Goal: Task Accomplishment & Management: Use online tool/utility

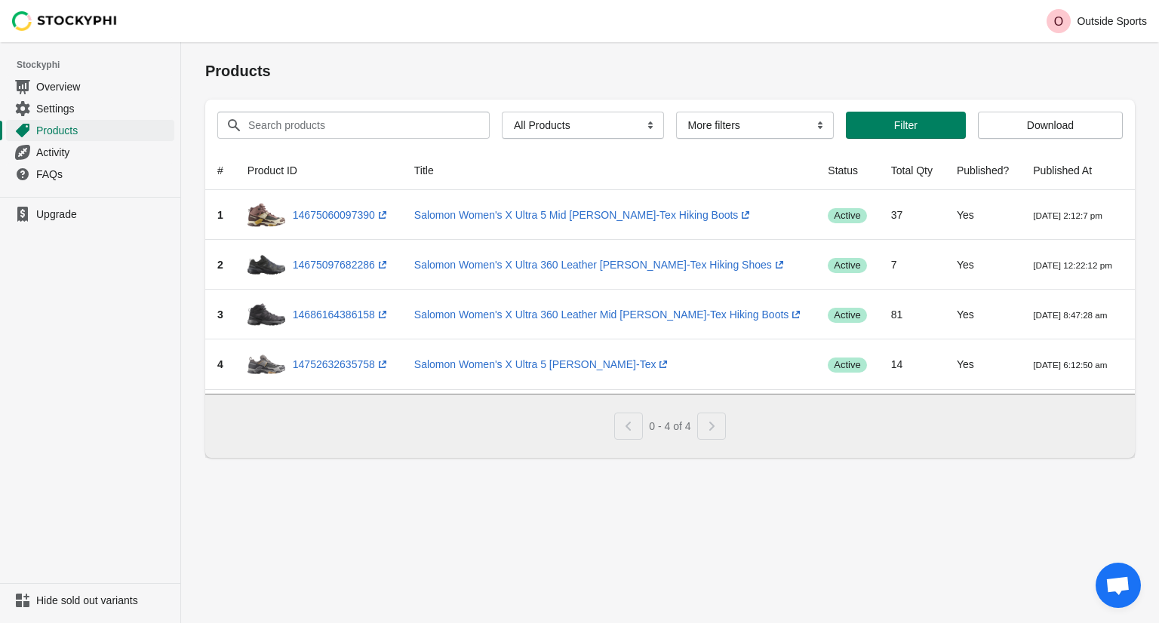
select select
click at [405, 126] on input "Search products" at bounding box center [354, 125] width 215 height 27
paste input "Salomon Men's Pulsar"
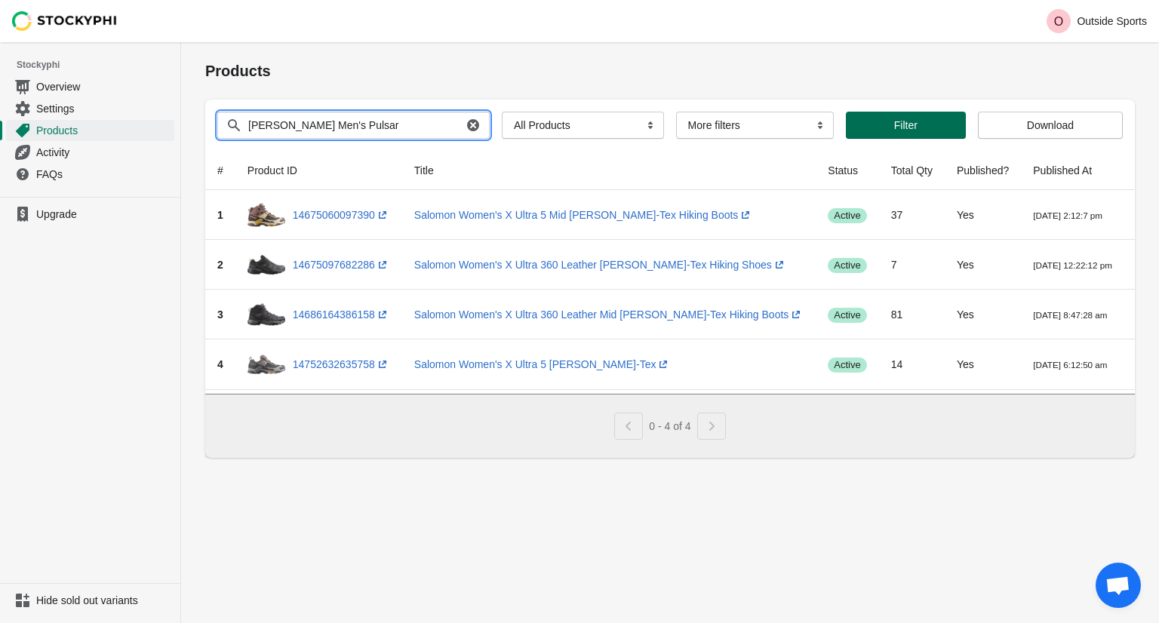
type input "Salomon Men's Pulsar"
click at [881, 122] on span "Filter" at bounding box center [906, 125] width 96 height 12
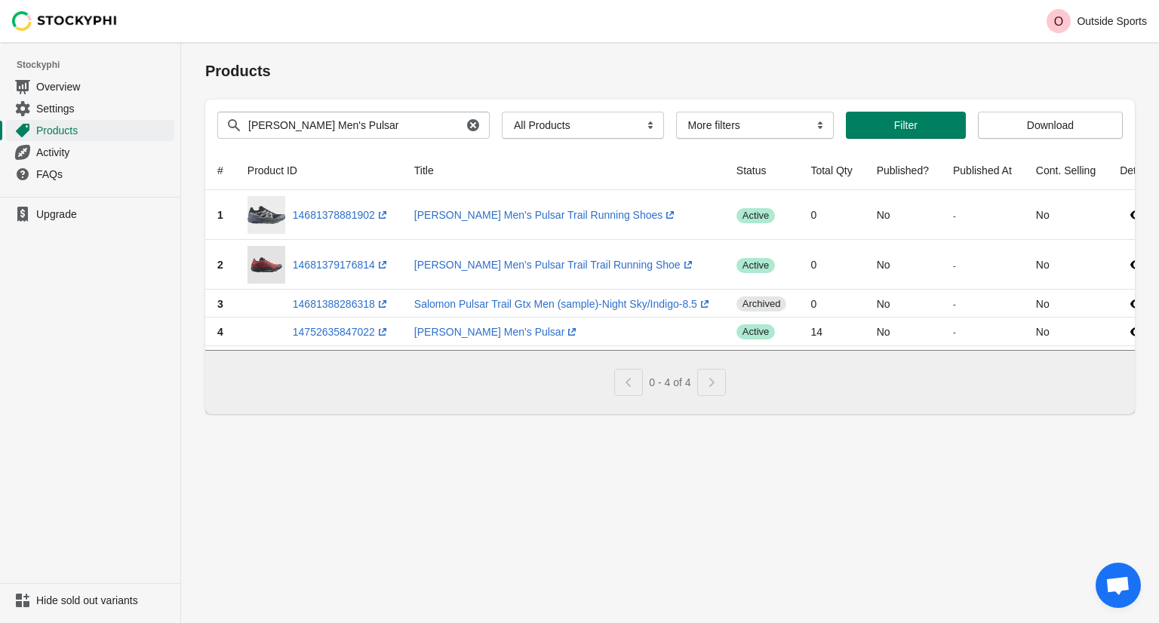
click at [888, 94] on div "Products" at bounding box center [670, 70] width 930 height 57
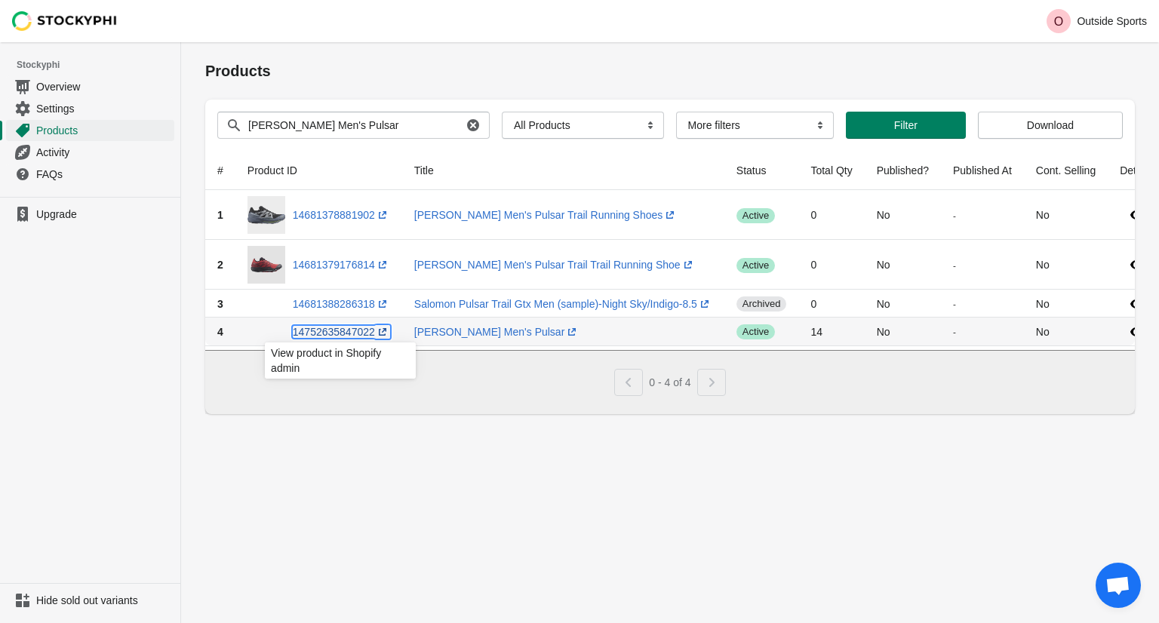
click at [356, 336] on link "14752635847022 (opens a new window)" at bounding box center [341, 332] width 97 height 12
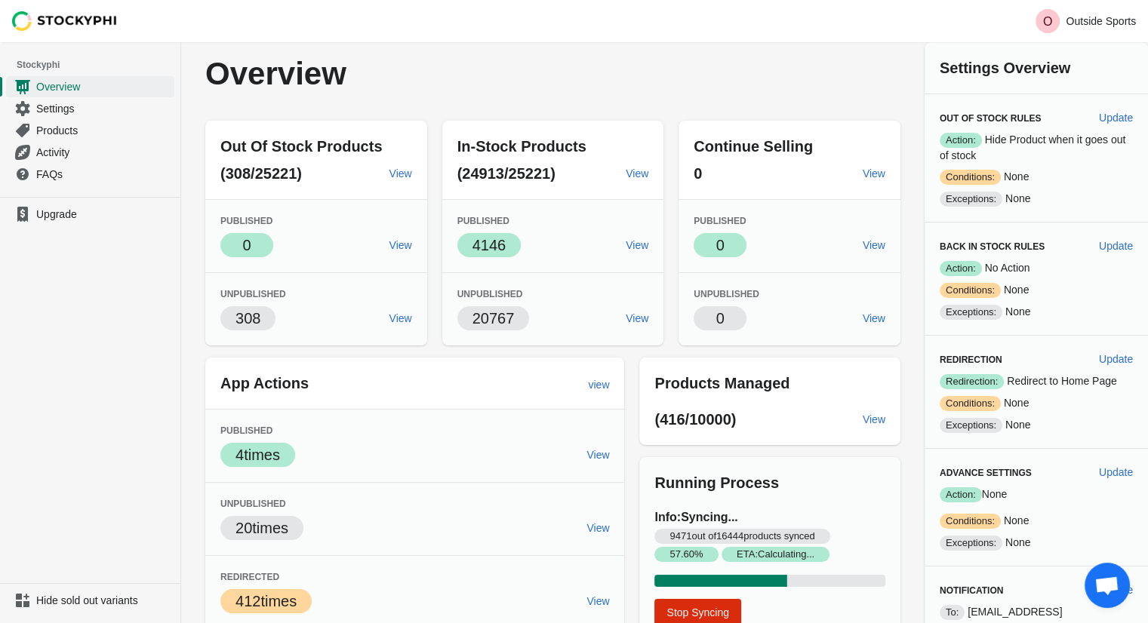
scroll to position [21, 0]
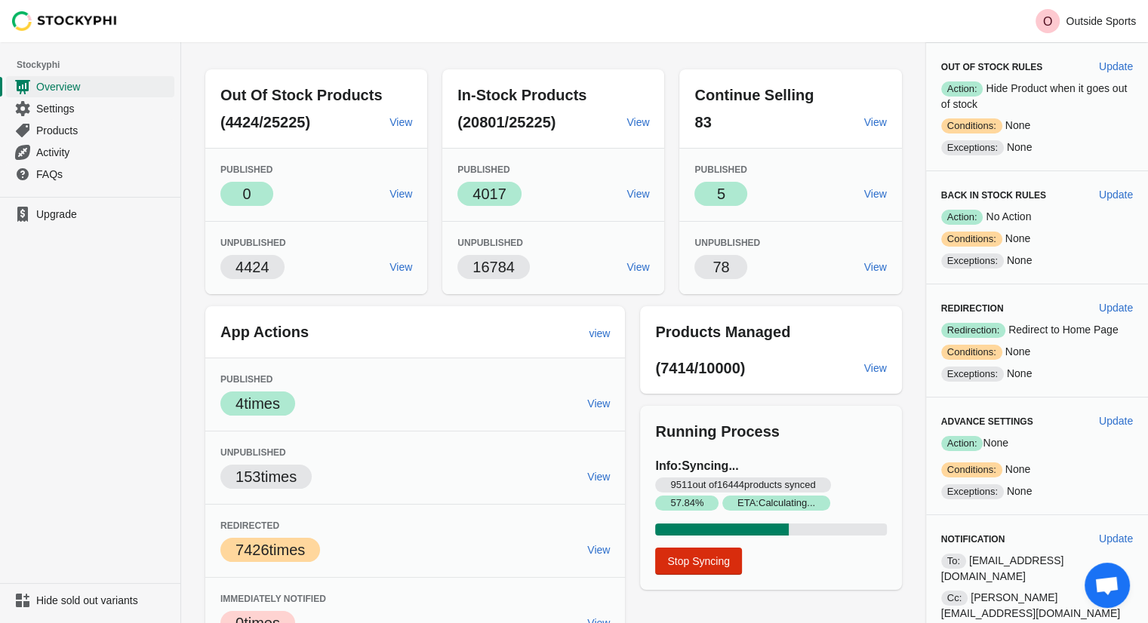
scroll to position [78, 0]
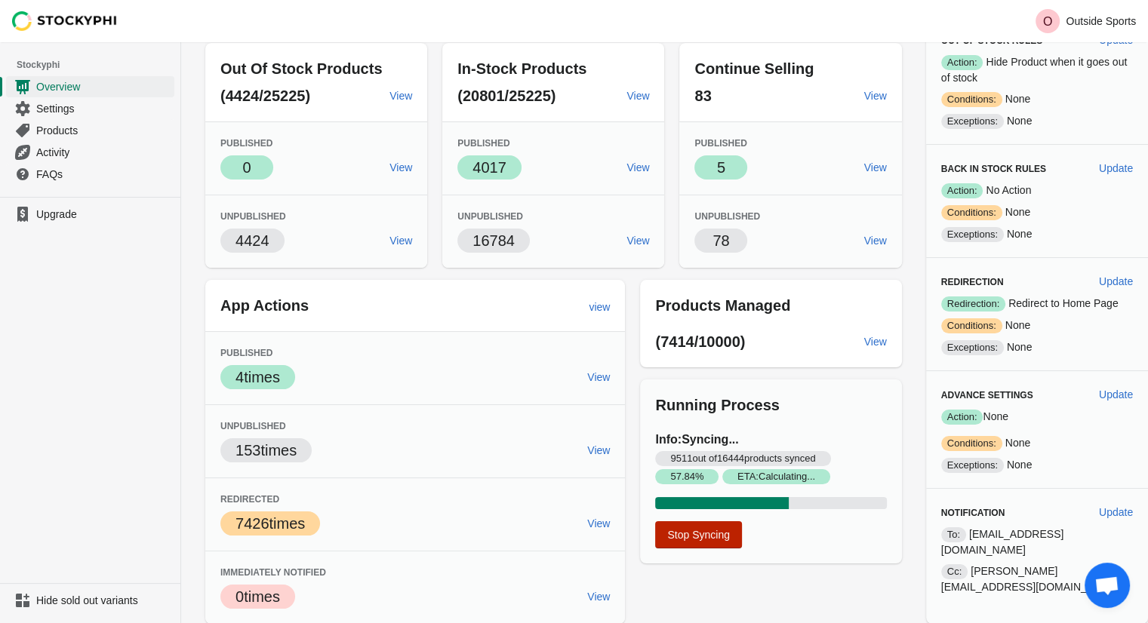
click at [717, 540] on span "Stop Syncing" at bounding box center [698, 535] width 63 height 12
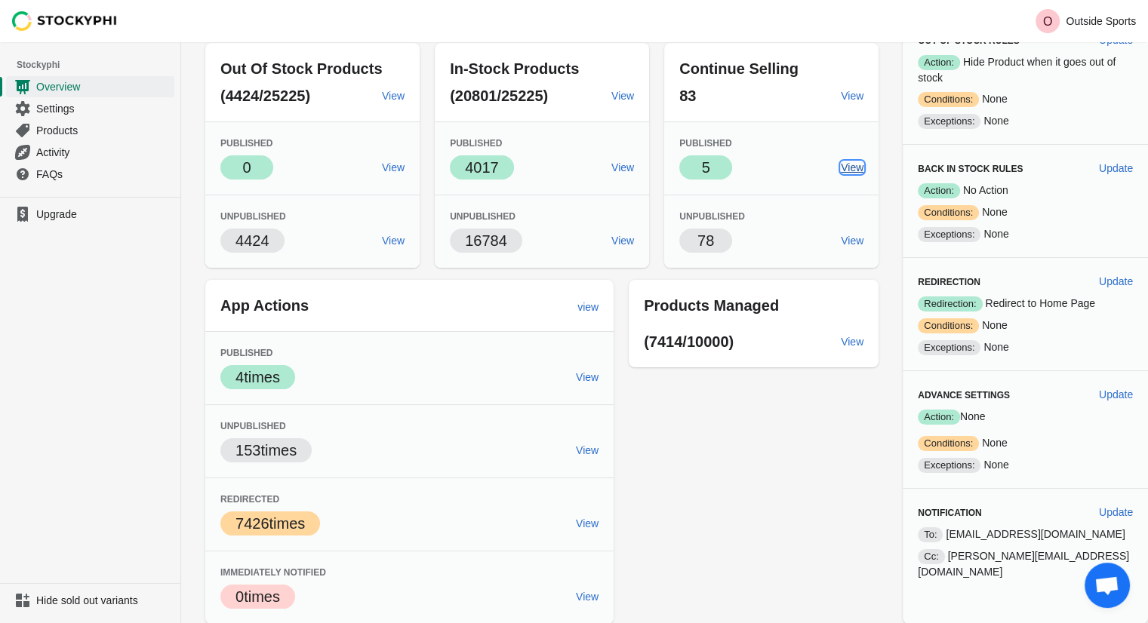
click at [863, 164] on span "View" at bounding box center [852, 167] width 23 height 12
click at [863, 235] on span "View" at bounding box center [852, 241] width 23 height 12
click at [863, 164] on span "View" at bounding box center [852, 167] width 23 height 12
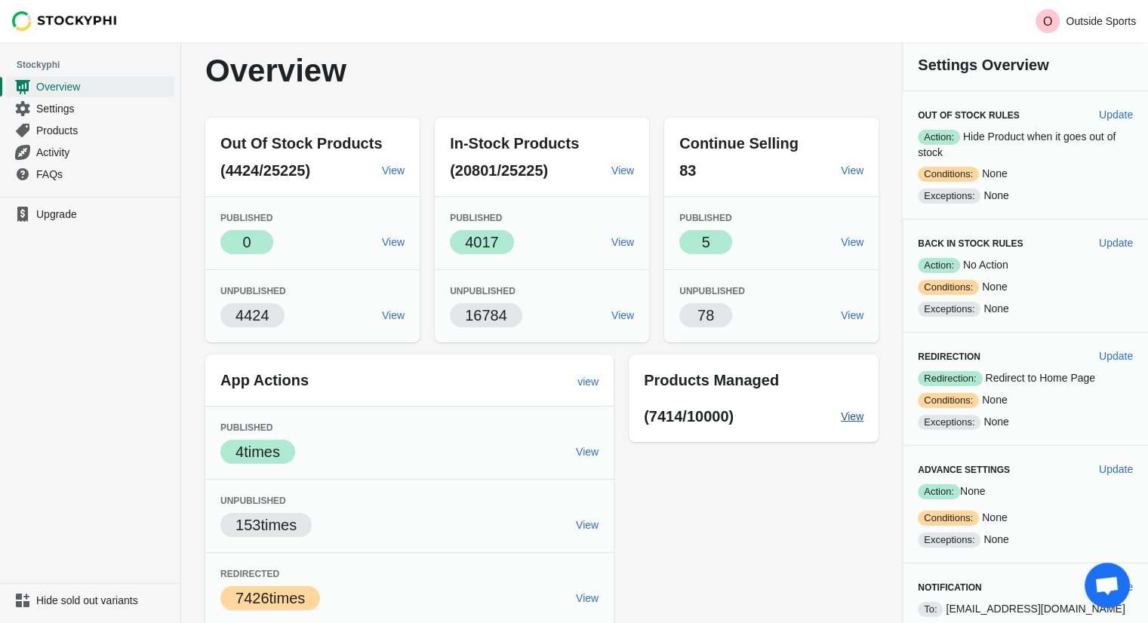
scroll to position [0, 0]
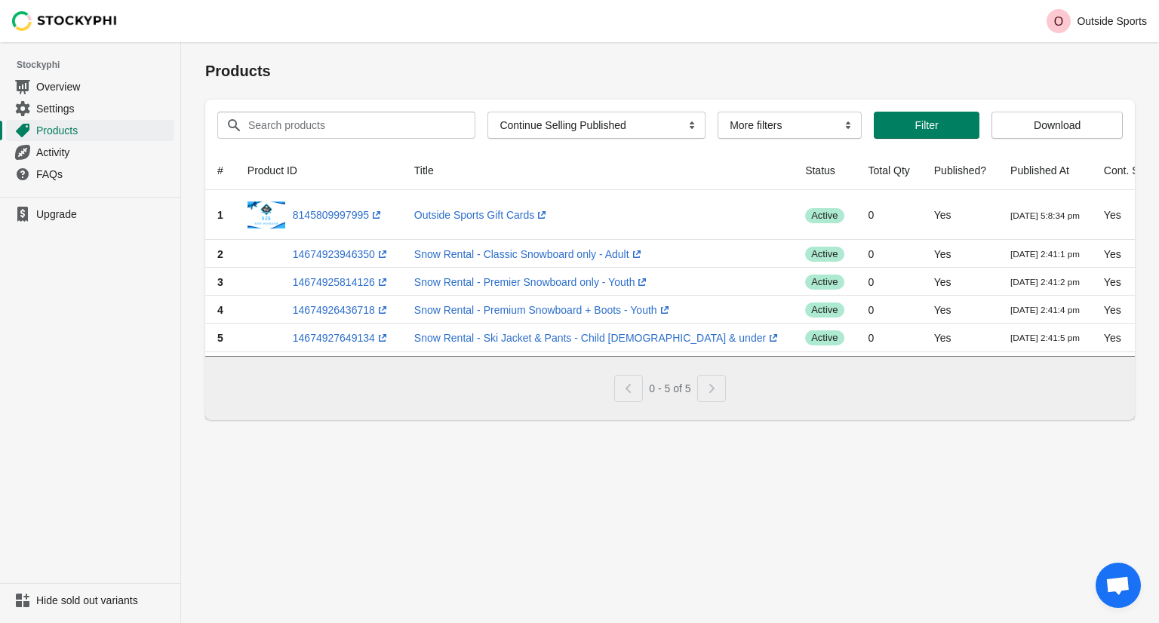
scroll to position [21, 0]
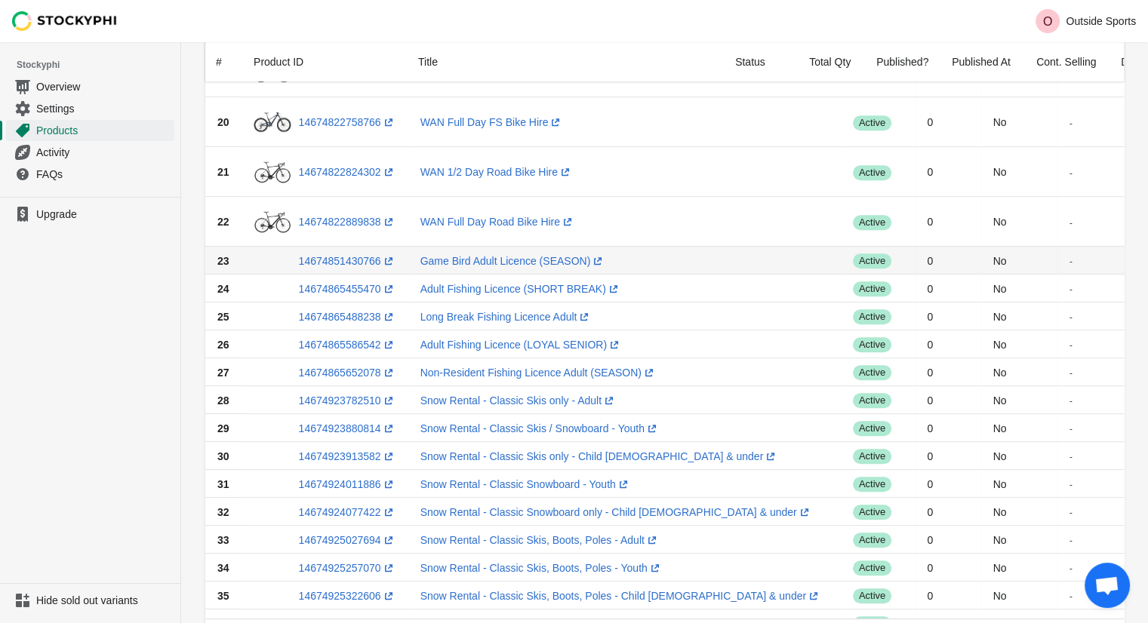
scroll to position [1056, 0]
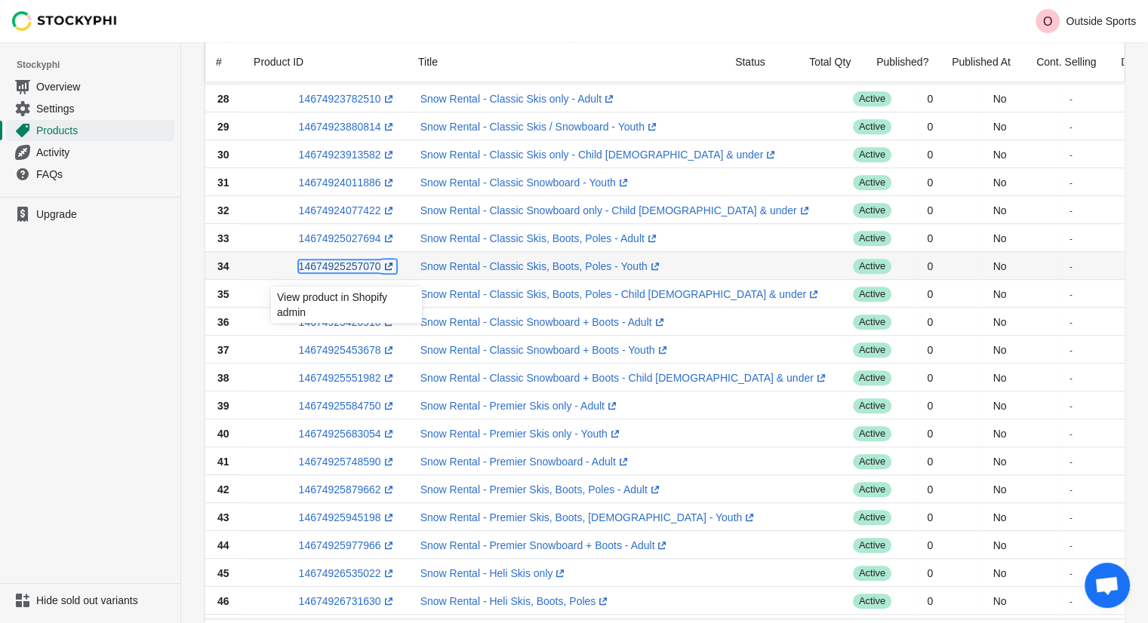
click at [318, 272] on link "14674925257070 (opens a new window)" at bounding box center [347, 266] width 97 height 12
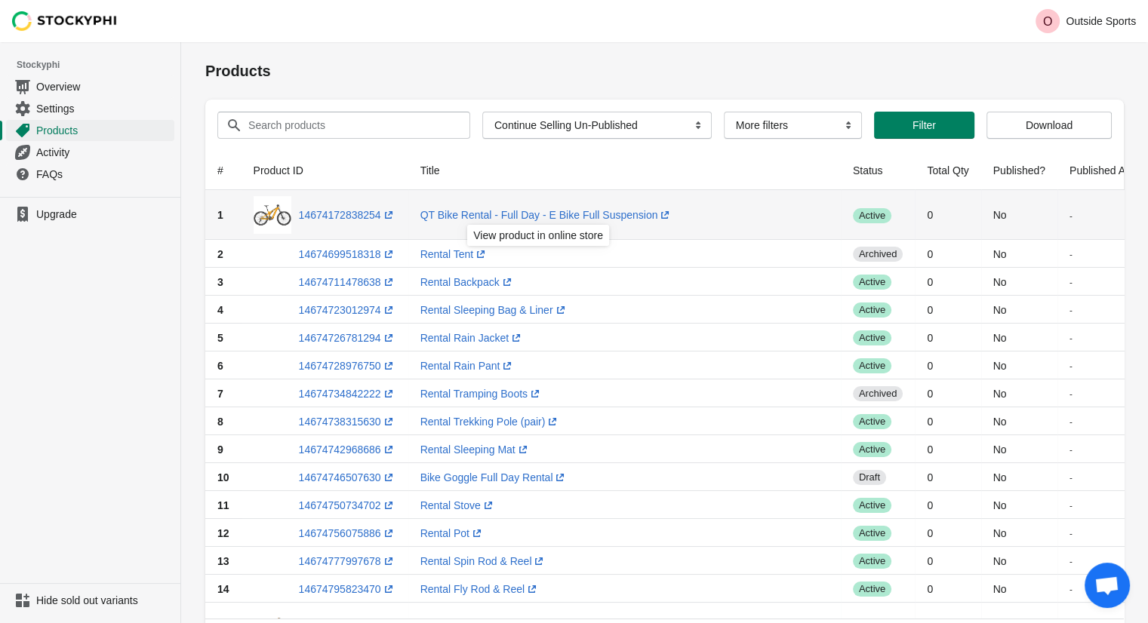
scroll to position [0, 0]
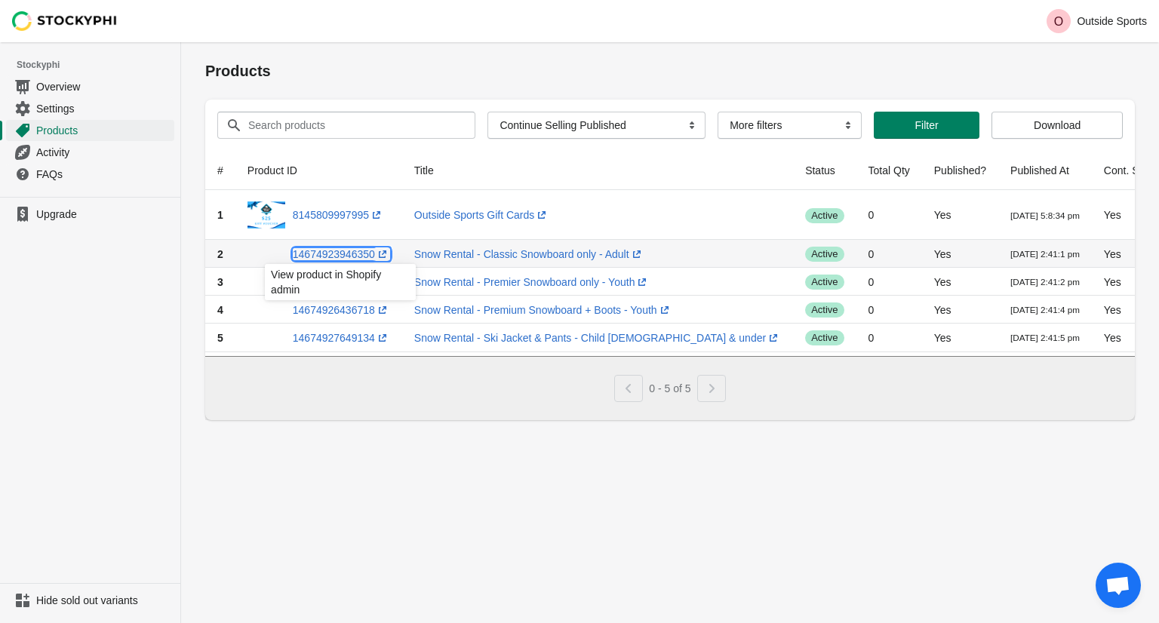
scroll to position [21, 0]
